Goal: Task Accomplishment & Management: Complete application form

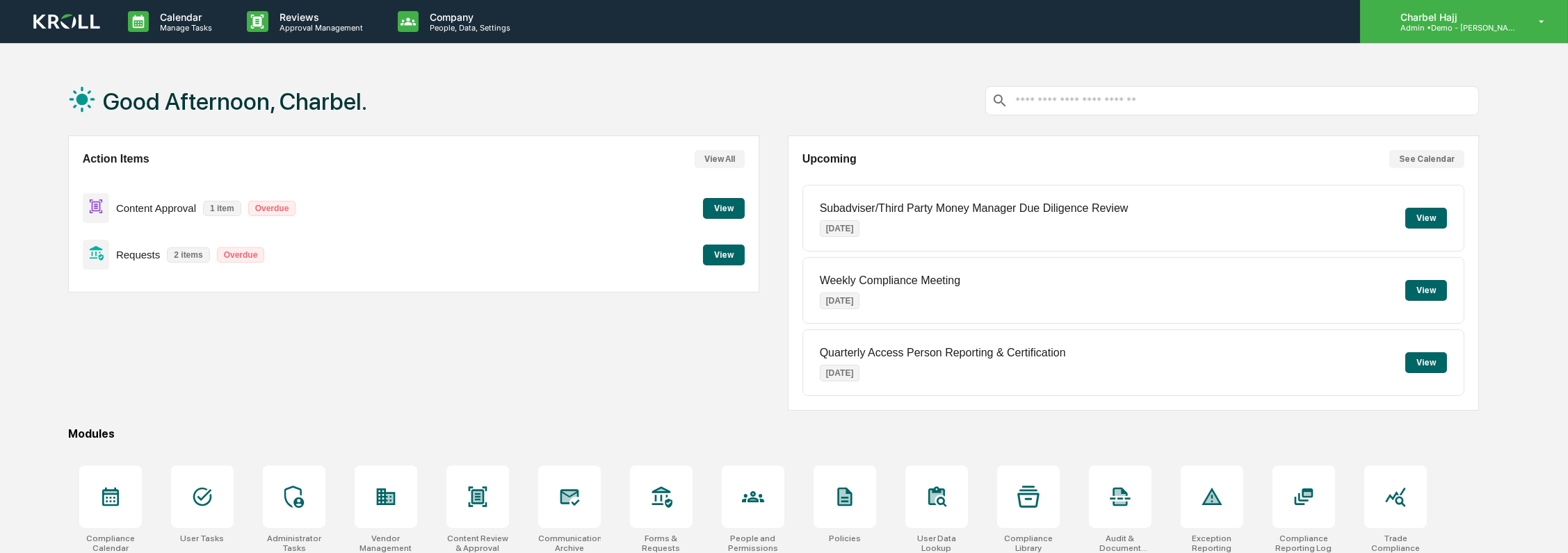
click at [1500, 19] on p "Charbel Hajj" at bounding box center [1454, 17] width 129 height 12
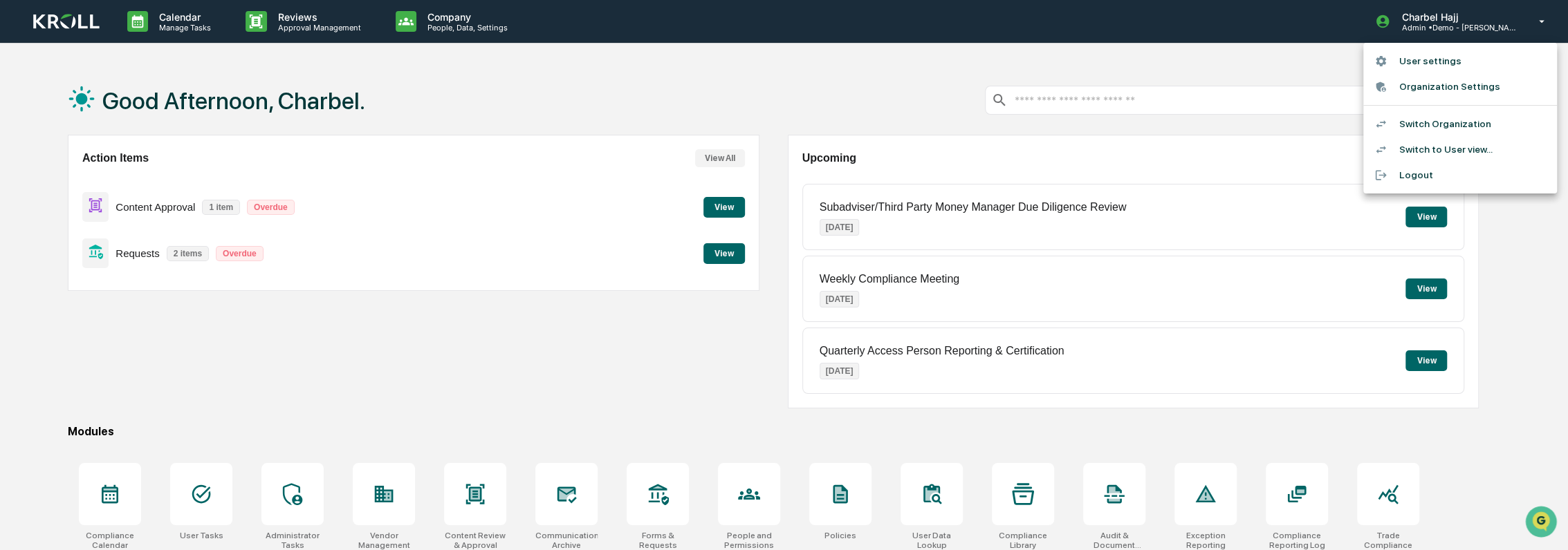
click at [1456, 145] on li "Switch to User view..." at bounding box center [1460, 149] width 193 height 26
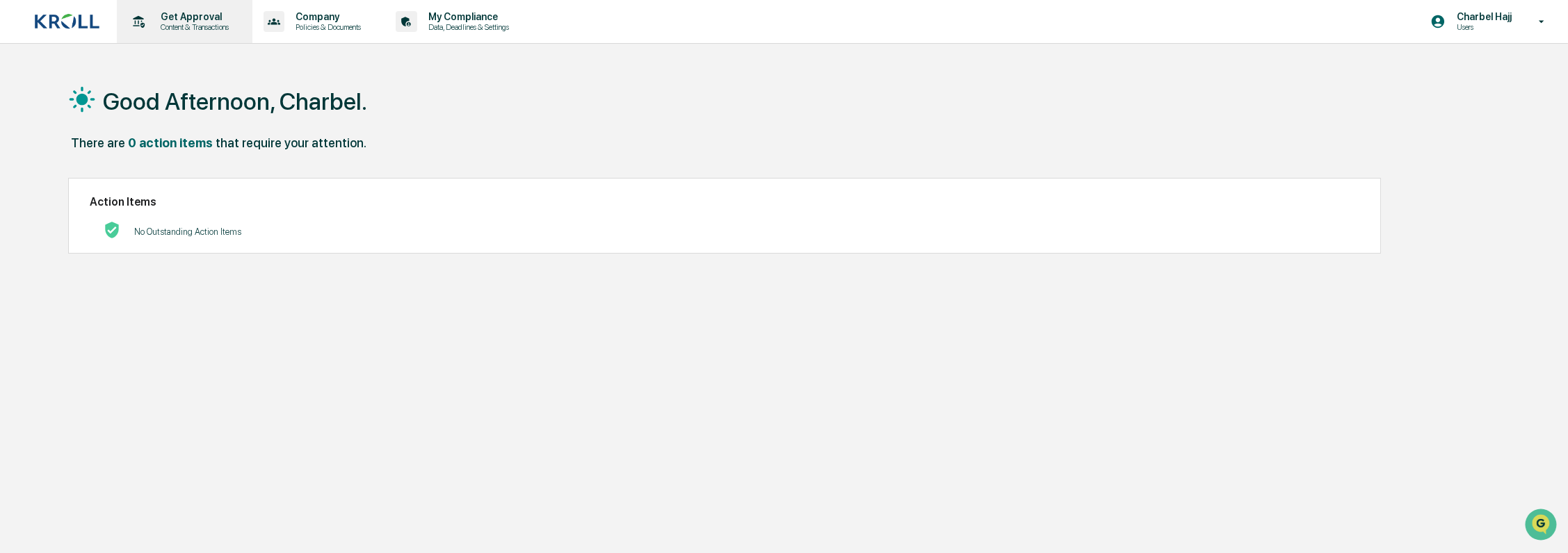
click at [177, 21] on p "Get Approval" at bounding box center [192, 17] width 87 height 12
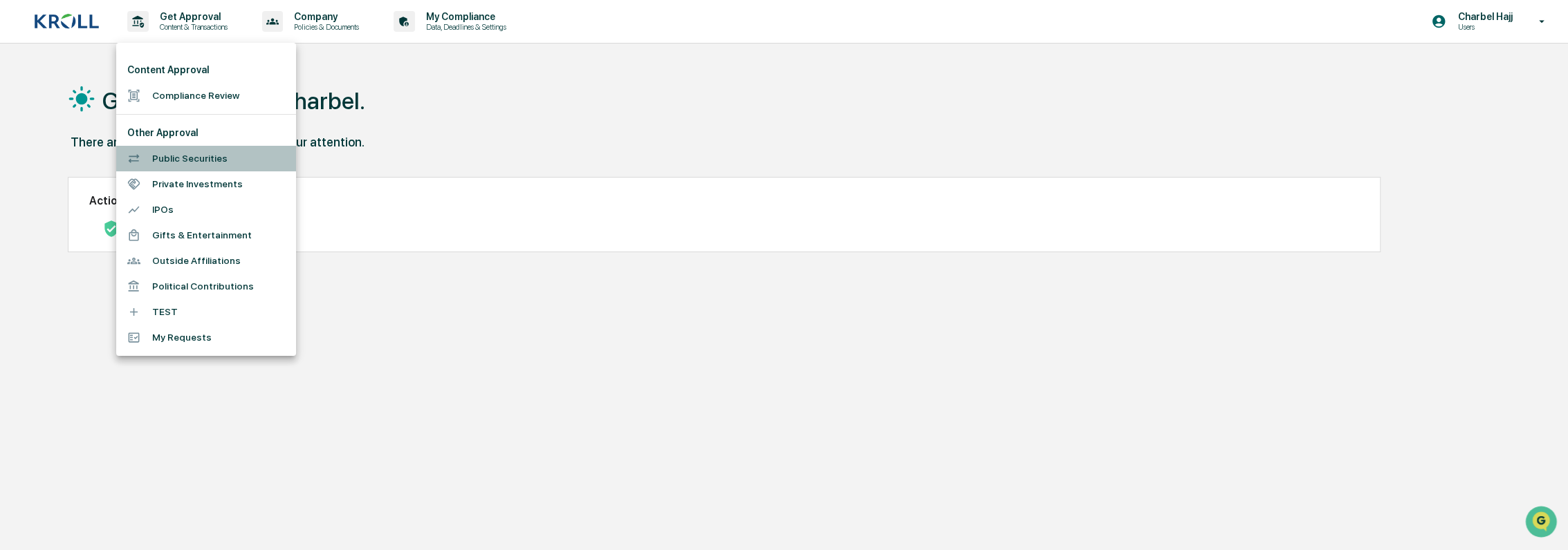
click at [192, 157] on li "Public Securities" at bounding box center [206, 158] width 180 height 26
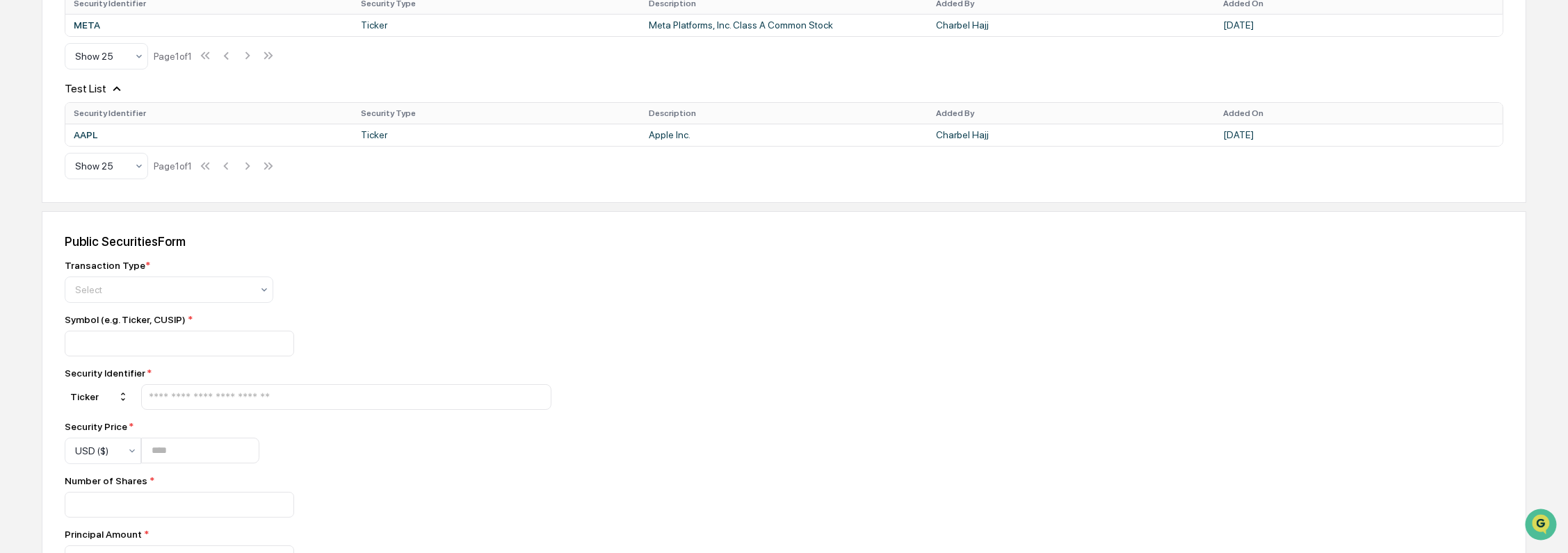
scroll to position [309, 0]
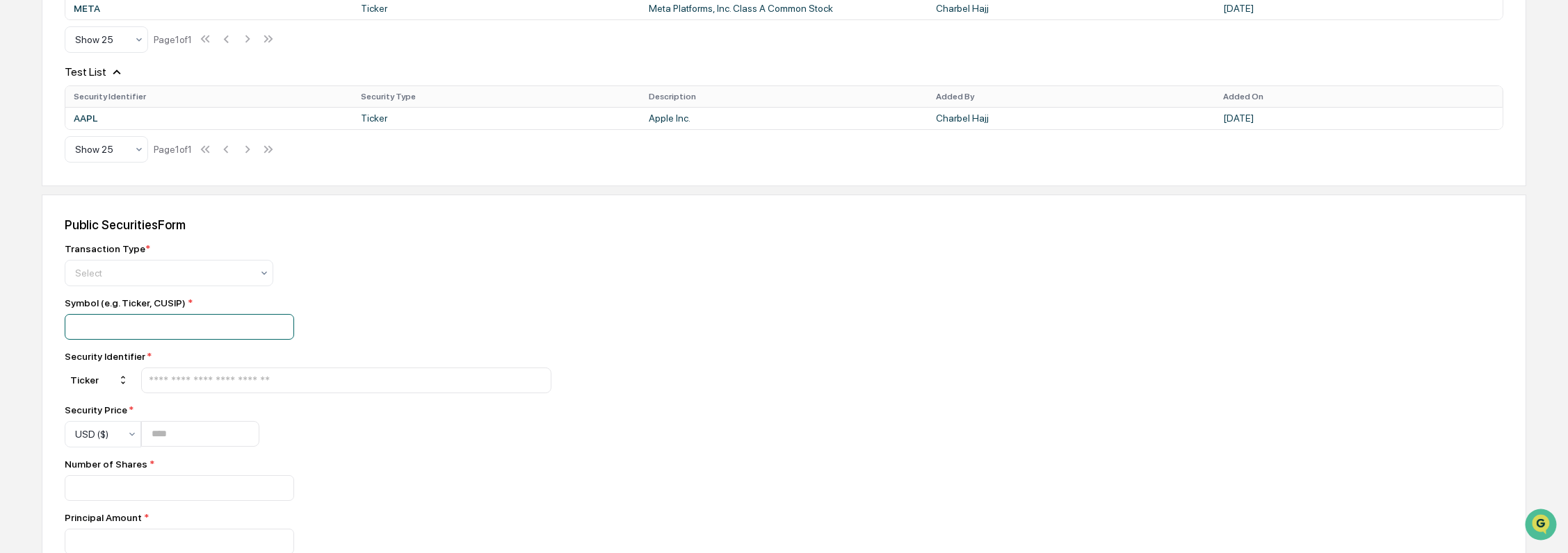
click at [224, 327] on input at bounding box center [179, 327] width 229 height 26
click at [1542, 519] on img "Open customer support" at bounding box center [1540, 523] width 35 height 28
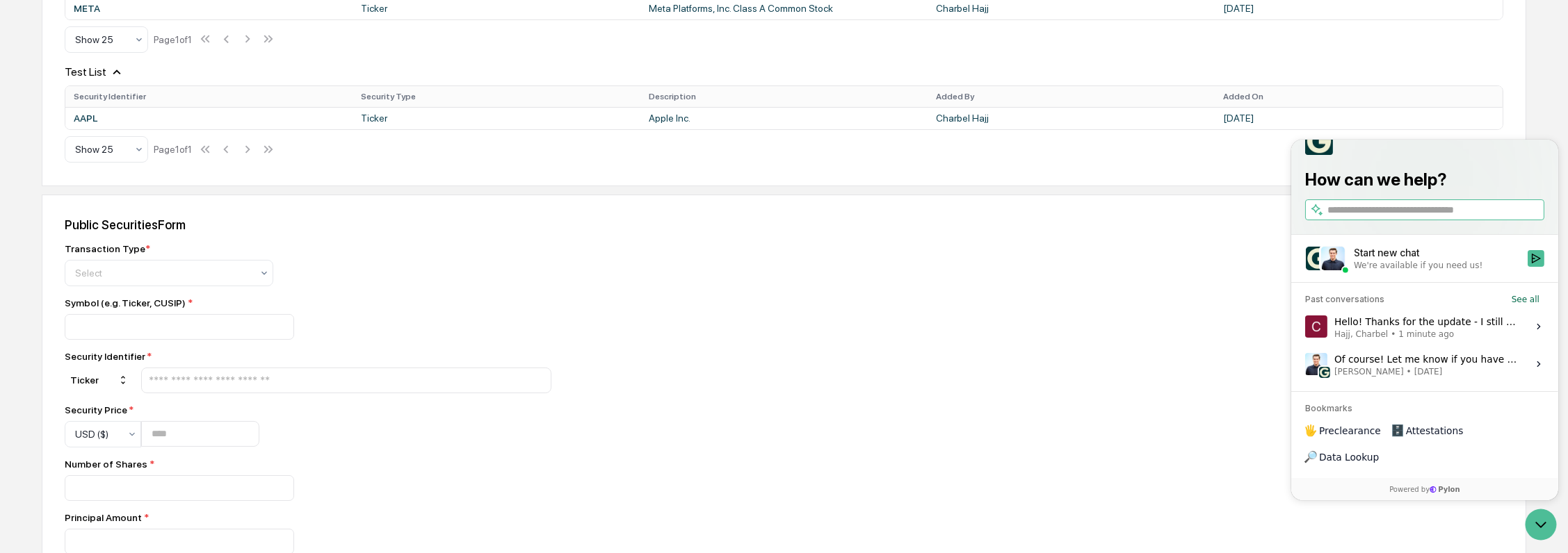
click at [1428, 339] on span "1 minute ago" at bounding box center [1425, 335] width 56 height 12
click at [1304, 327] on button "View issue" at bounding box center [1303, 327] width 1 height 1
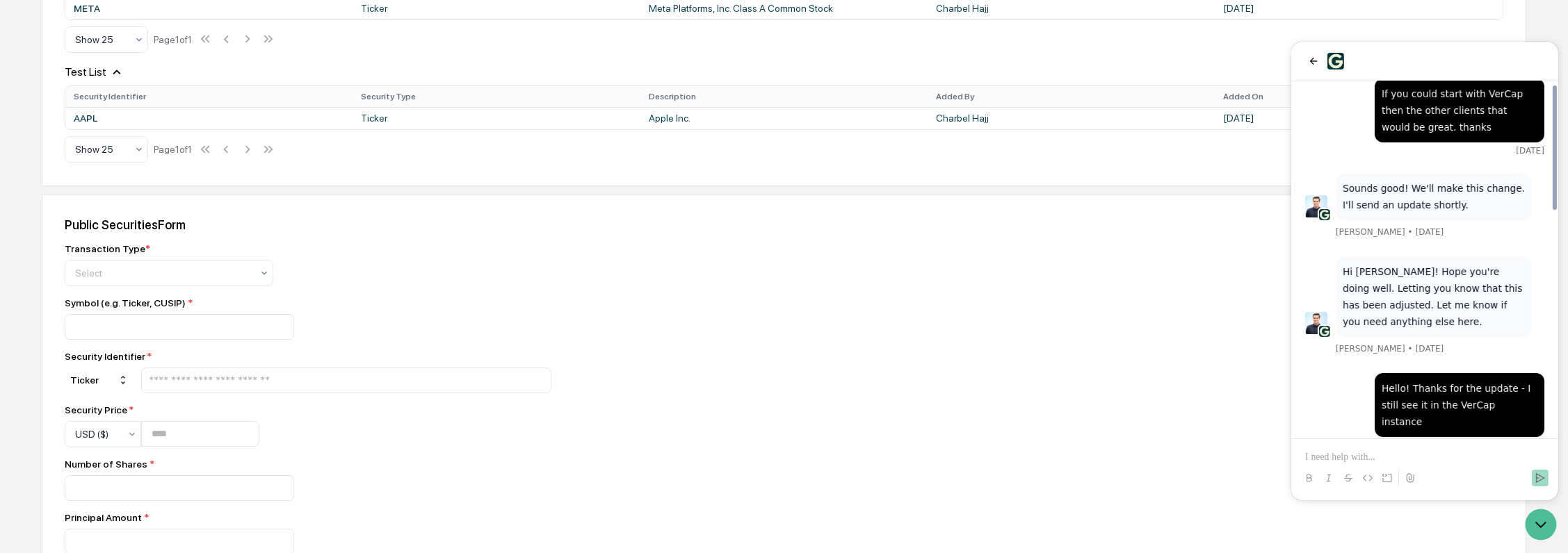
scroll to position [743, 0]
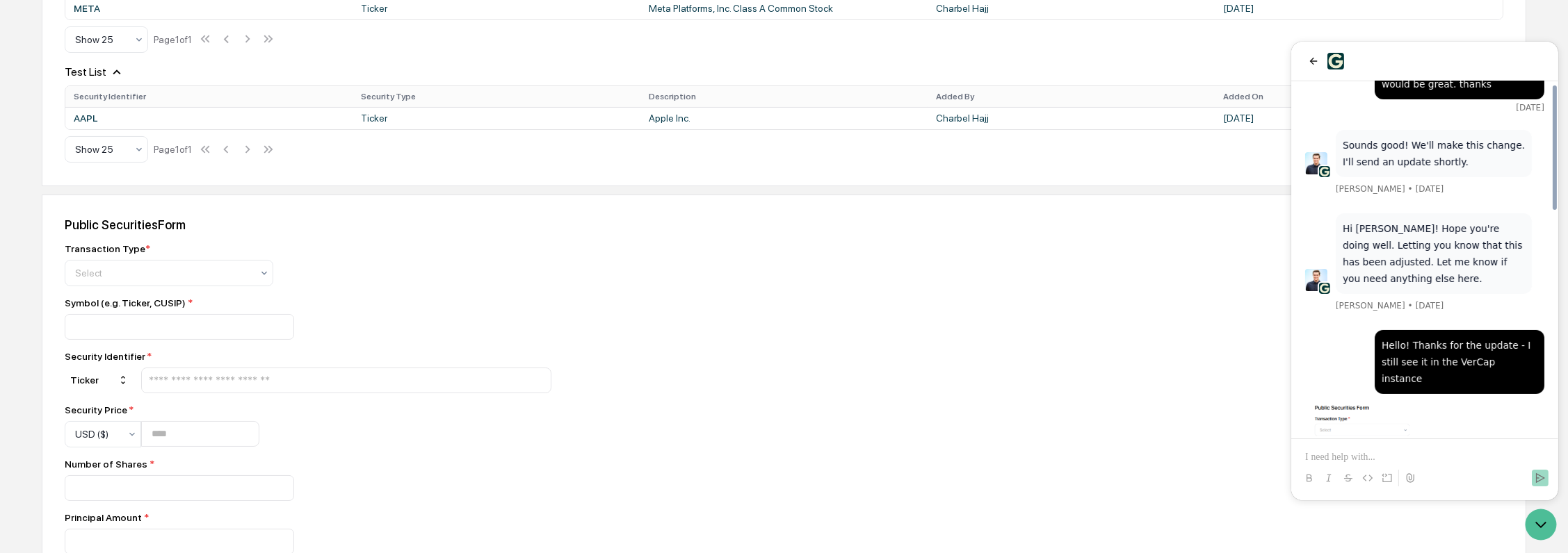
click at [1392, 455] on p at bounding box center [1424, 457] width 240 height 13
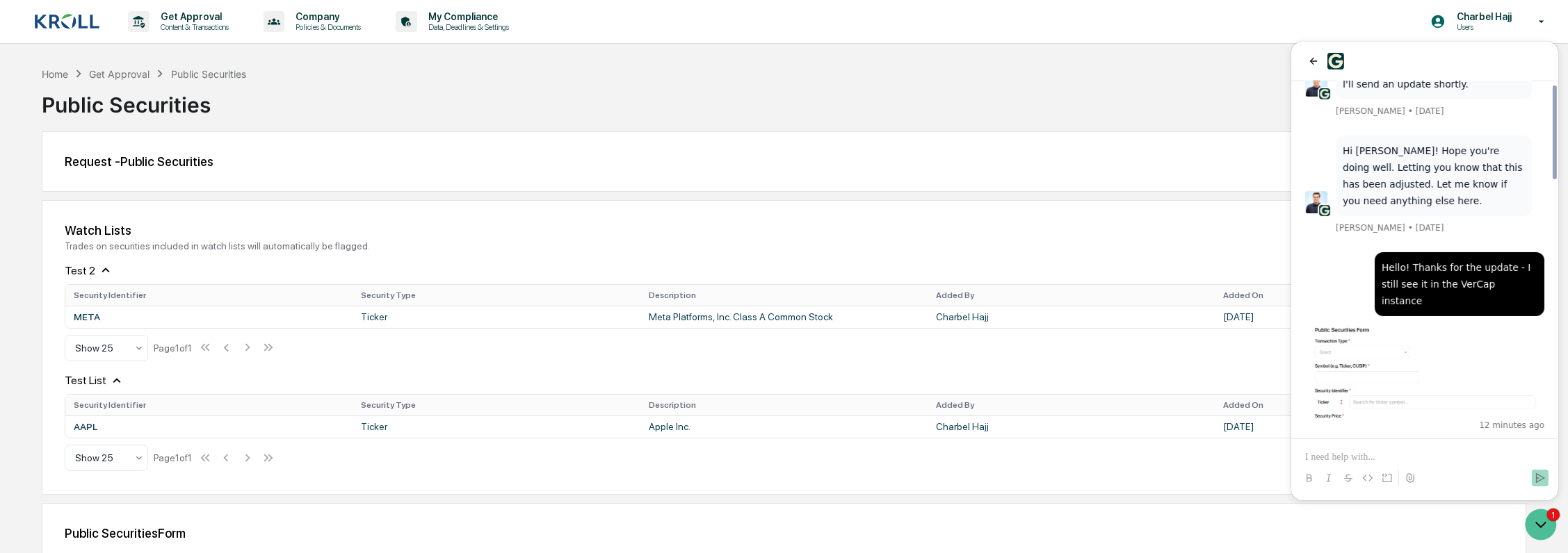
scroll to position [971, 0]
